Goal: Task Accomplishment & Management: Use online tool/utility

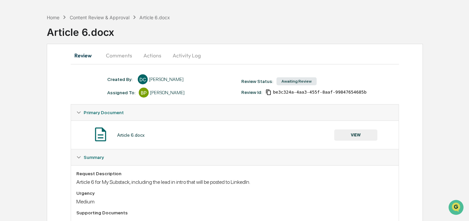
scroll to position [41, 0]
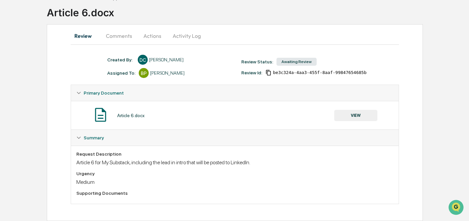
click at [108, 34] on button "Comments" at bounding box center [119, 36] width 37 height 16
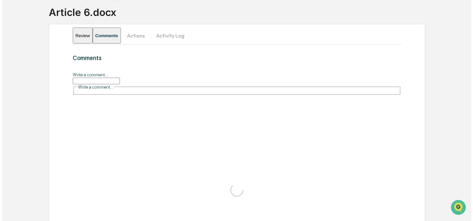
scroll to position [0, 0]
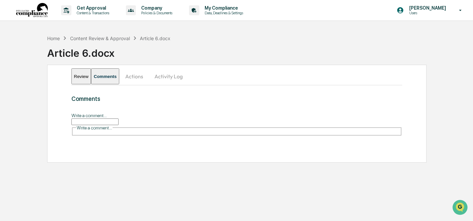
click at [146, 78] on button "Actions" at bounding box center [134, 76] width 30 height 16
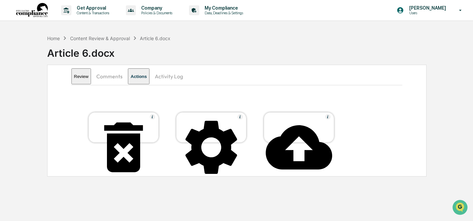
click at [210, 125] on icon at bounding box center [211, 147] width 52 height 53
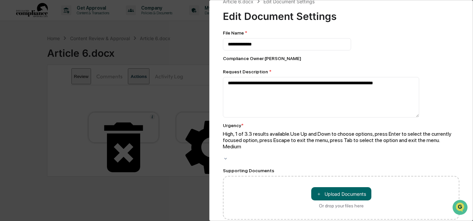
click at [247, 142] on div "**********" at bounding box center [341, 125] width 236 height 190
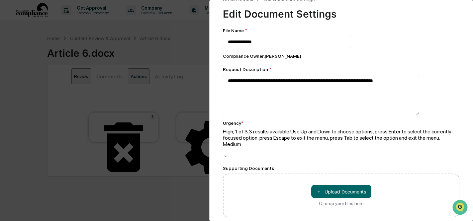
scroll to position [11, 0]
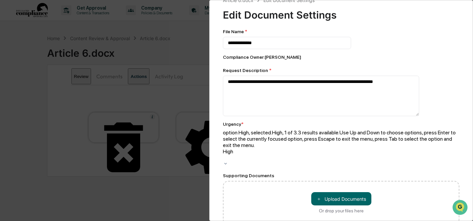
click at [259, 148] on div "High" at bounding box center [341, 157] width 236 height 19
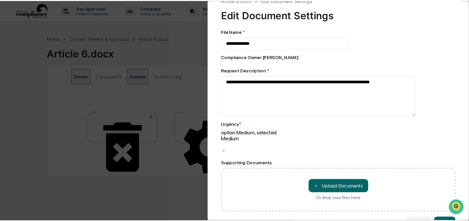
scroll to position [23, 0]
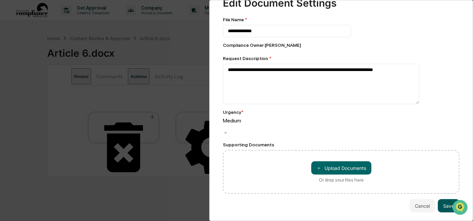
click at [442, 199] on button "Save" at bounding box center [449, 205] width 22 height 13
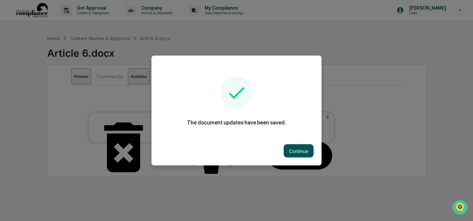
click at [303, 151] on button "Continue" at bounding box center [298, 150] width 30 height 13
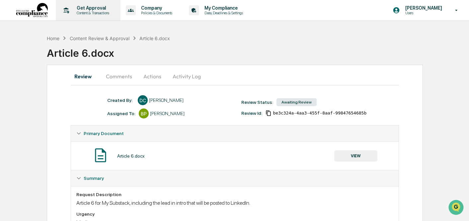
click at [69, 7] on icon at bounding box center [66, 10] width 10 height 10
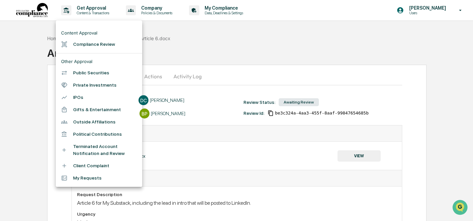
click at [77, 46] on li "Compliance Review" at bounding box center [99, 44] width 86 height 12
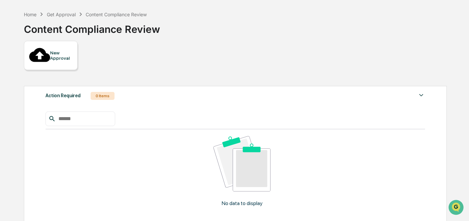
scroll to position [32, 0]
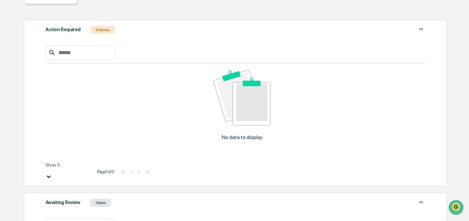
scroll to position [104, 0]
